Goal: Task Accomplishment & Management: Use online tool/utility

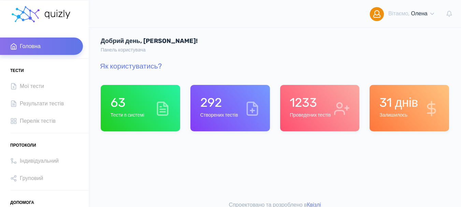
drag, startPoint x: 0, startPoint y: 2, endPoint x: 183, endPoint y: 20, distance: 183.9
click at [183, 20] on div "Вітаємо, Олена Мiй профіль Вихід" at bounding box center [275, 14] width 373 height 28
drag, startPoint x: 92, startPoint y: 0, endPoint x: 217, endPoint y: 34, distance: 130.2
click at [218, 34] on div "Добрий день, Олена! Панель користувача" at bounding box center [275, 40] width 373 height 26
click at [306, 114] on h6 "Проведених тестів" at bounding box center [310, 116] width 41 height 6
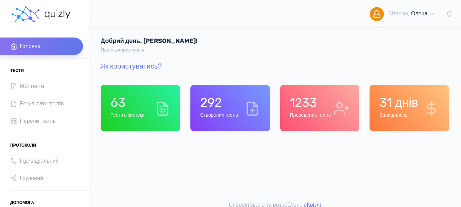
click at [136, 114] on h6 "Тести в системі" at bounding box center [128, 116] width 34 height 6
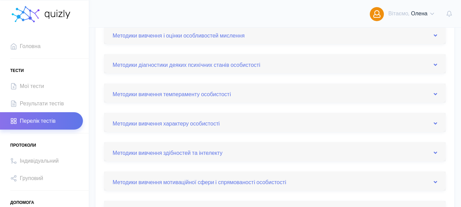
scroll to position [137, 0]
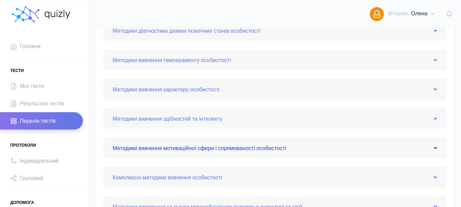
click at [435, 148] on icon at bounding box center [435, 148] width 3 height 5
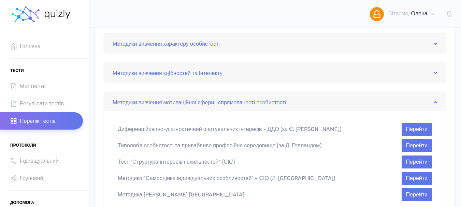
scroll to position [171, 0]
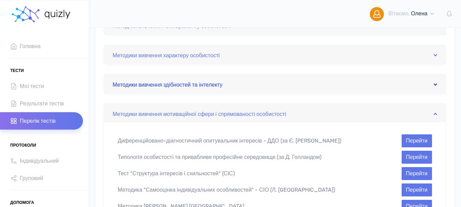
click at [435, 84] on icon at bounding box center [435, 84] width 3 height 5
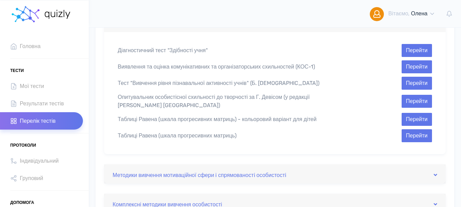
scroll to position [239, 0]
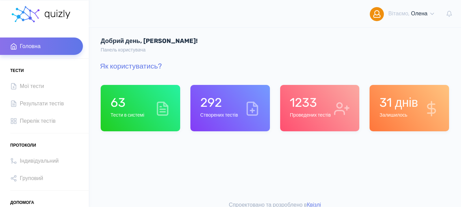
click at [135, 111] on div "63 Тести в системі" at bounding box center [128, 108] width 34 height 26
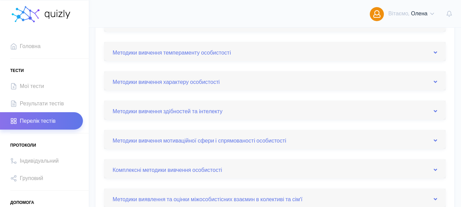
scroll to position [137, 0]
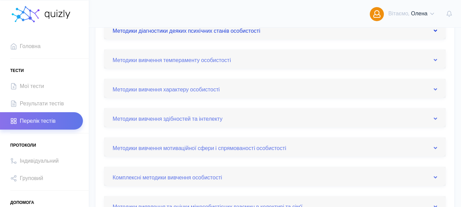
click at [435, 30] on icon at bounding box center [435, 30] width 3 height 5
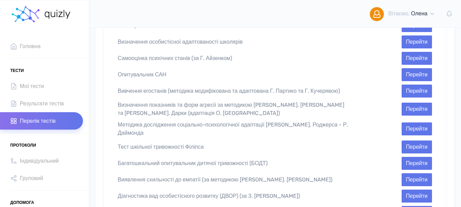
scroll to position [239, 0]
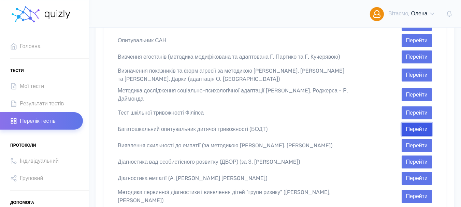
click at [412, 123] on button "Перейти" at bounding box center [417, 129] width 30 height 13
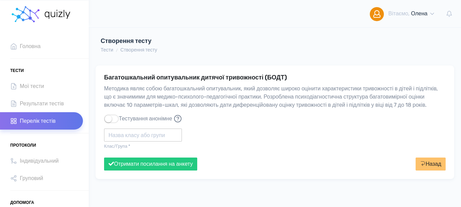
click at [124, 142] on input "text" at bounding box center [143, 135] width 78 height 13
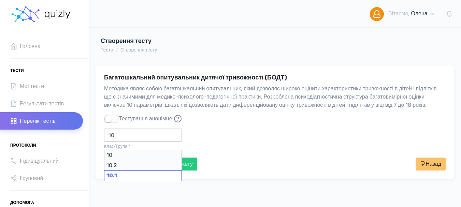
click at [125, 177] on div "10.1" at bounding box center [143, 175] width 78 height 11
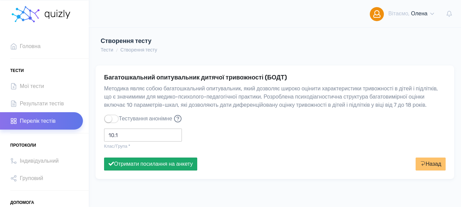
type input "10.1"
click at [127, 171] on button "Отримати посилання на анкету" at bounding box center [150, 164] width 93 height 13
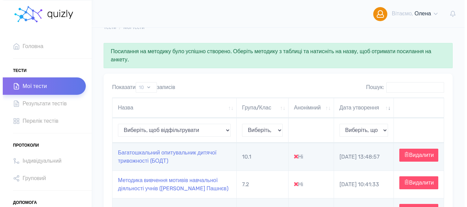
scroll to position [34, 0]
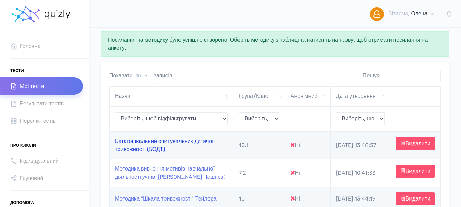
click at [134, 150] on link "Багатошкальний опитувальник дитячої тривожності (БОДТ)" at bounding box center [164, 145] width 99 height 15
type input "[URL][DOMAIN_NAME]"
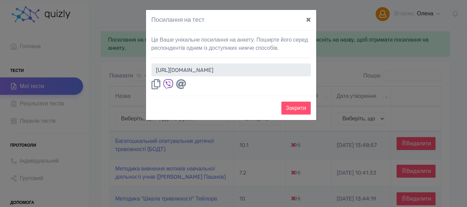
click at [152, 84] on icon at bounding box center [155, 84] width 9 height 10
